Goal: Check status

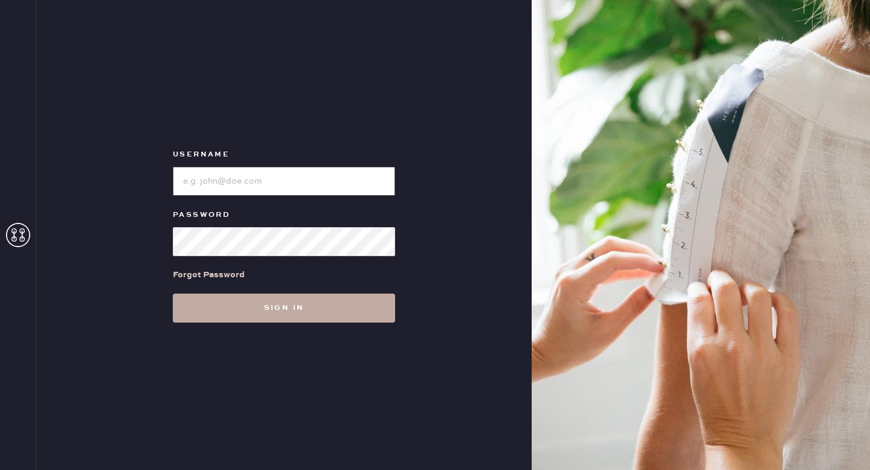
type input "reformationgoldcoastchicago"
click at [255, 315] on button "Sign in" at bounding box center [284, 308] width 222 height 29
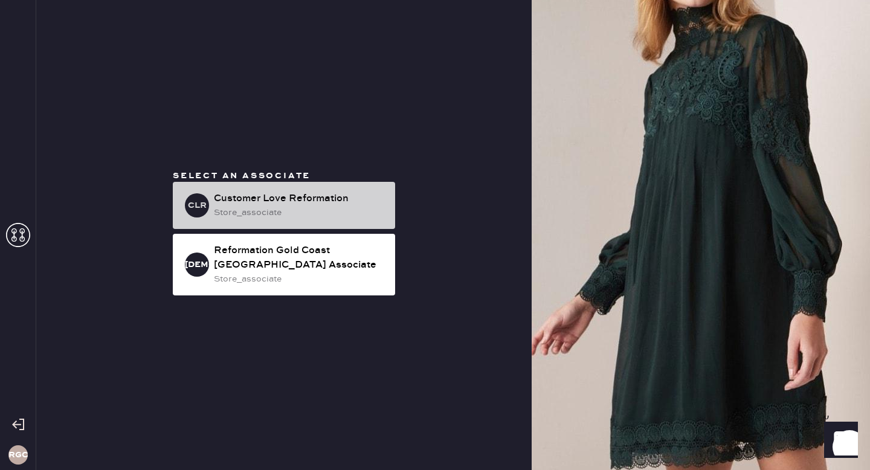
click at [295, 192] on div "Customer Love Reformation" at bounding box center [300, 198] width 172 height 14
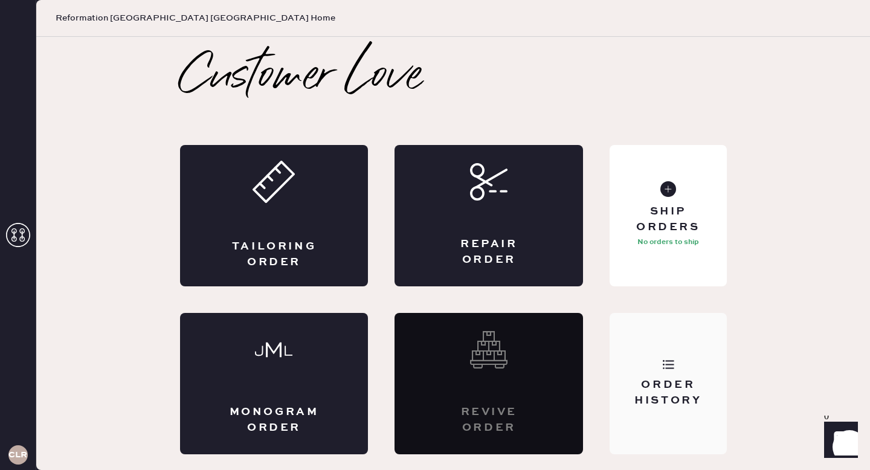
click at [670, 353] on div "Order History" at bounding box center [667, 383] width 117 height 141
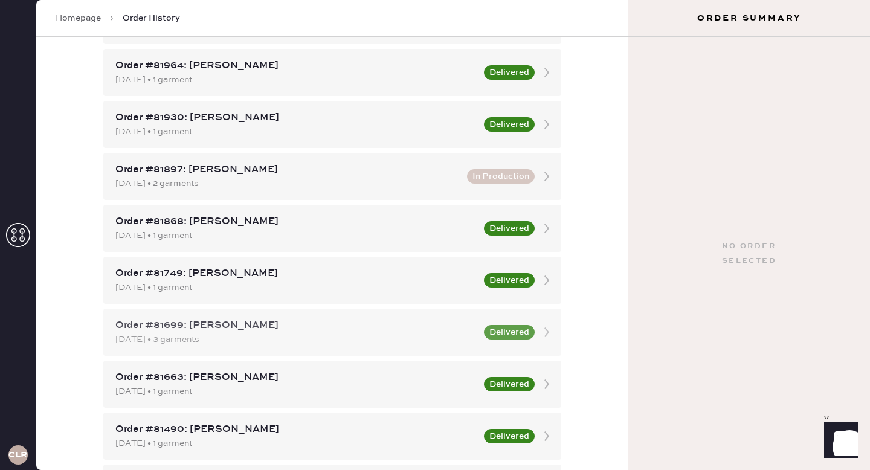
scroll to position [998, 0]
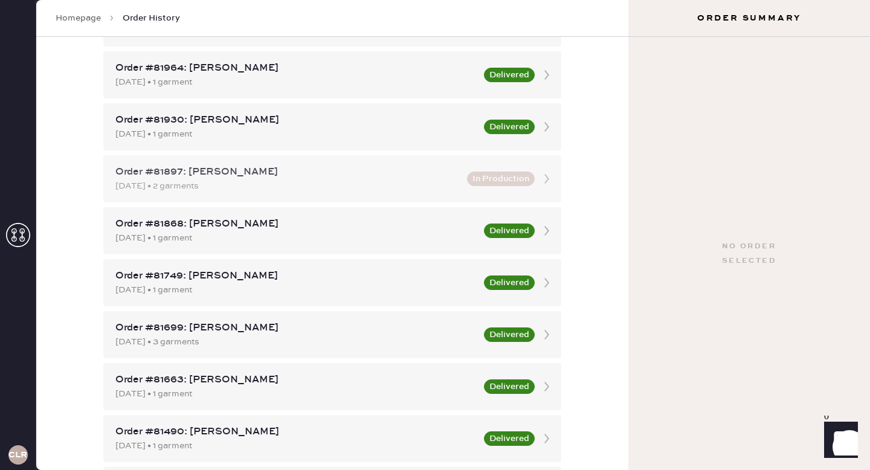
click at [365, 176] on div "Order #81897: [PERSON_NAME]" at bounding box center [287, 172] width 344 height 14
